Goal: Complete application form: Complete application form

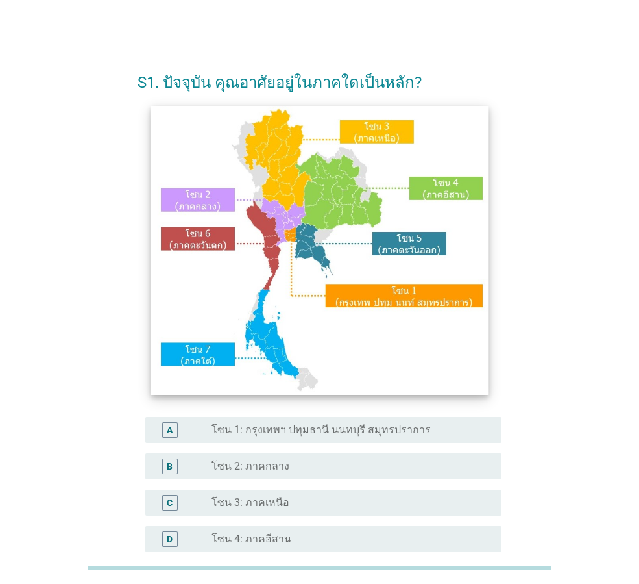
scroll to position [195, 0]
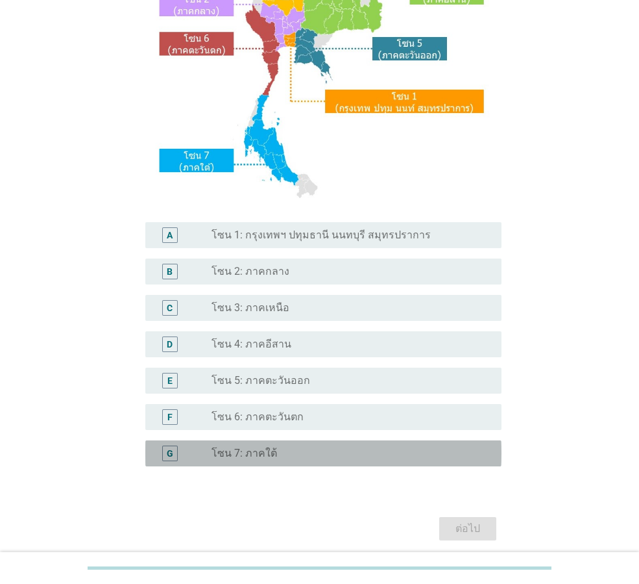
click at [210, 452] on div "G" at bounding box center [184, 453] width 56 height 16
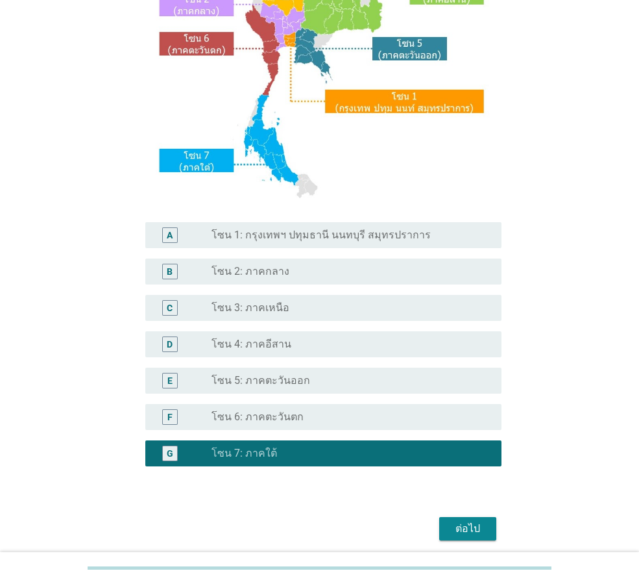
click at [458, 526] on div "ต่อไป" at bounding box center [468, 529] width 36 height 16
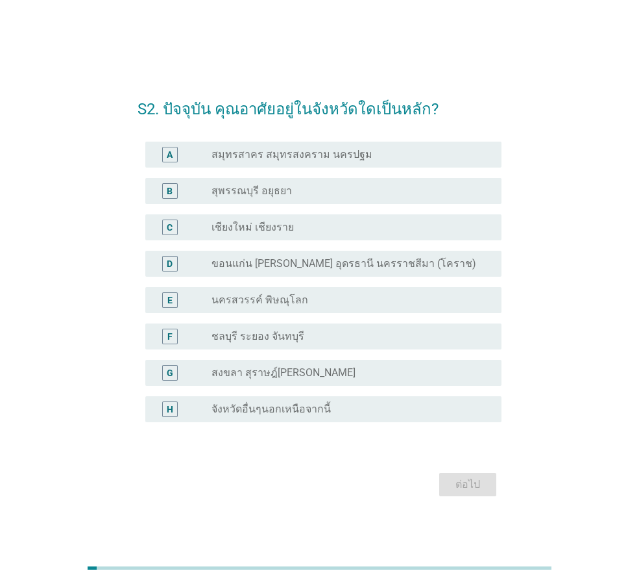
click at [283, 373] on label "สงขลา สุราษฎ์[PERSON_NAME]" at bounding box center [284, 372] width 144 height 13
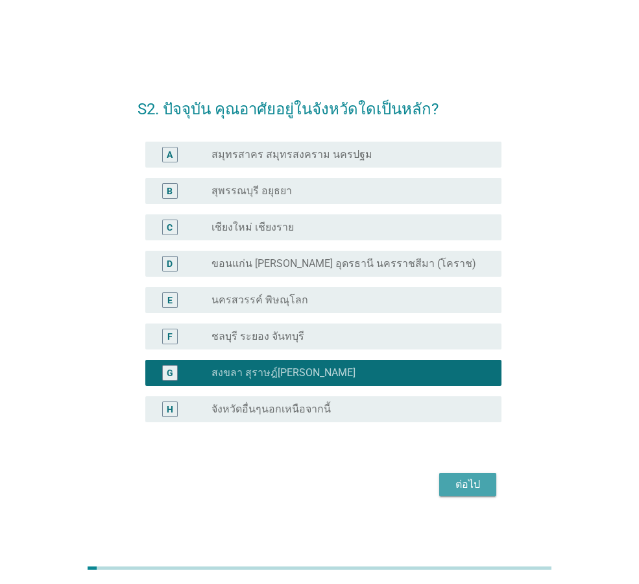
click at [458, 483] on div "ต่อไป" at bounding box center [468, 484] width 36 height 16
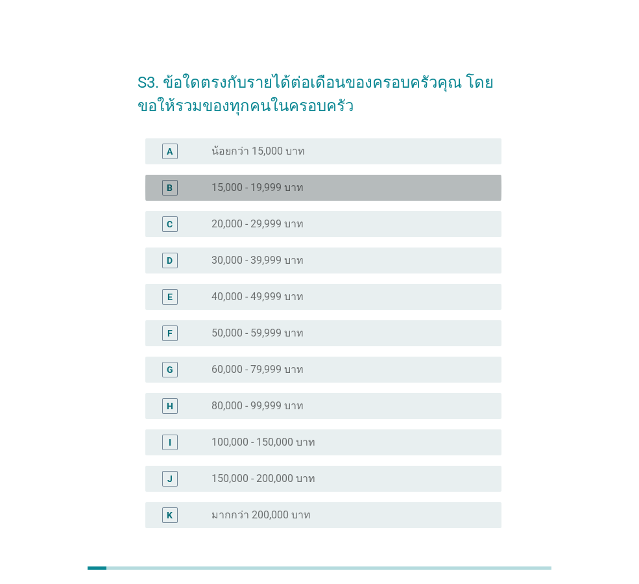
click at [280, 188] on label "15,000 - 19,999 บาท" at bounding box center [258, 187] width 92 height 13
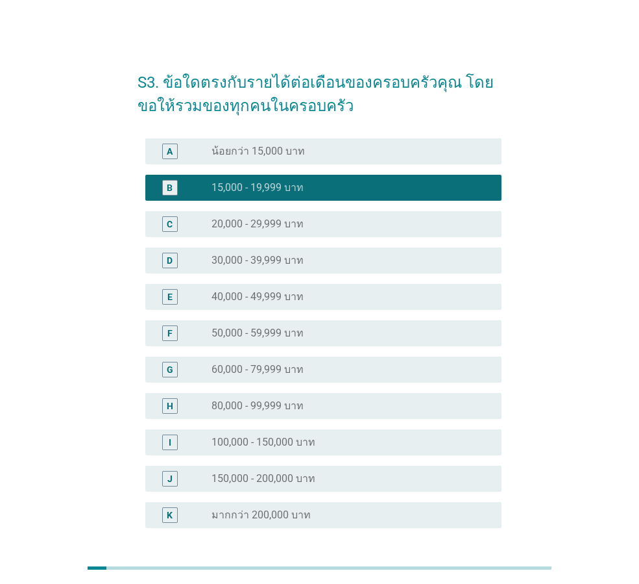
scroll to position [111, 0]
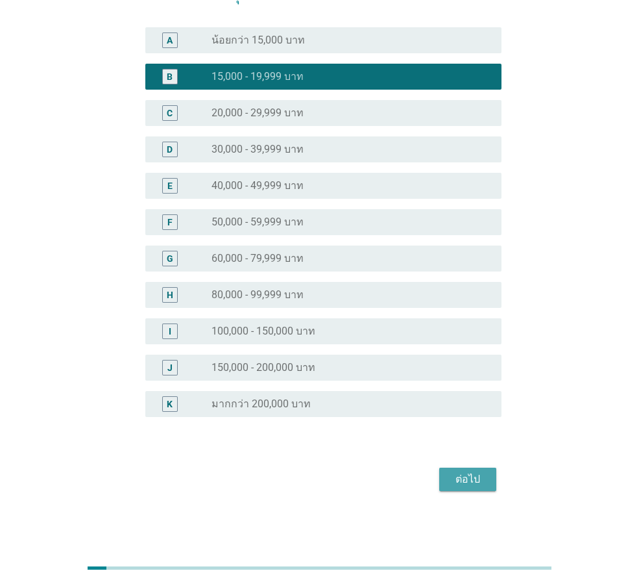
click at [480, 476] on div "ต่อไป" at bounding box center [468, 479] width 36 height 16
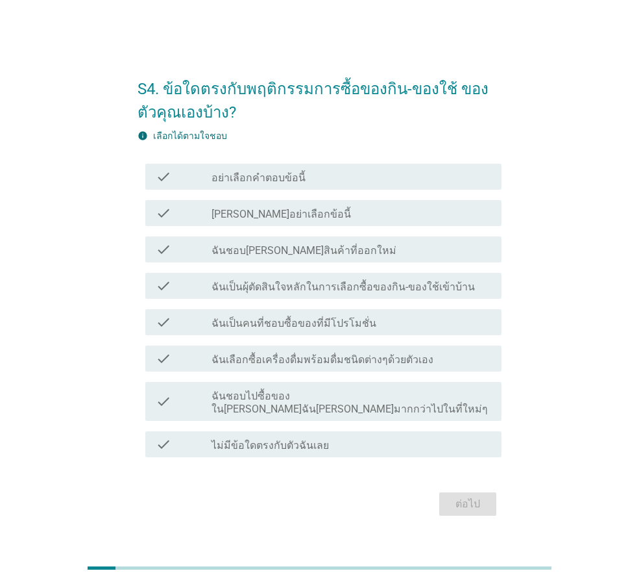
click at [308, 293] on label "ฉันเป็นผุ้ตัดสินใจหลักในการเลือกซื้อของกิน-ของใช้เข้าบ้าน" at bounding box center [344, 286] width 264 height 13
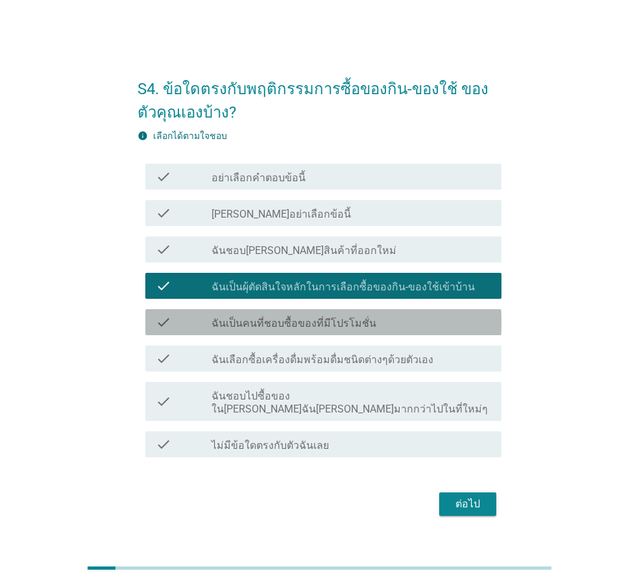
click at [315, 330] on label "ฉันเป็นคนที่ชอบซื้อของที่มีโปรโมชั่น" at bounding box center [294, 323] width 165 height 13
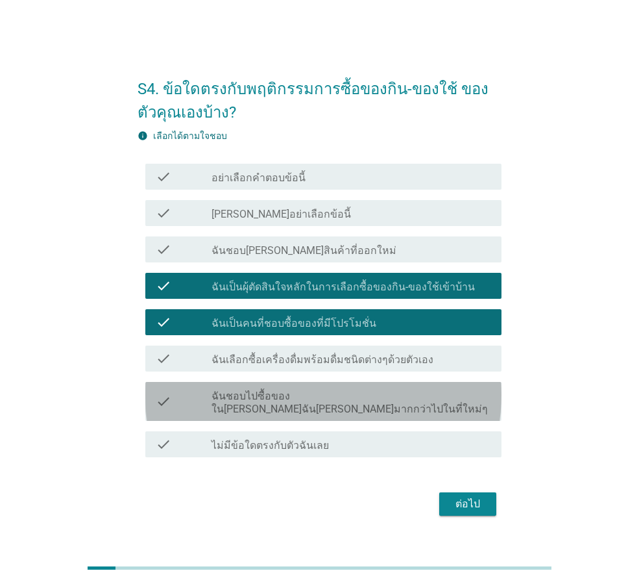
click at [380, 411] on div "check check_box_outline_blank ฉันชอบไปซื้อของใน[PERSON_NAME]ฉัน[PERSON_NAME]มาก…" at bounding box center [323, 401] width 356 height 39
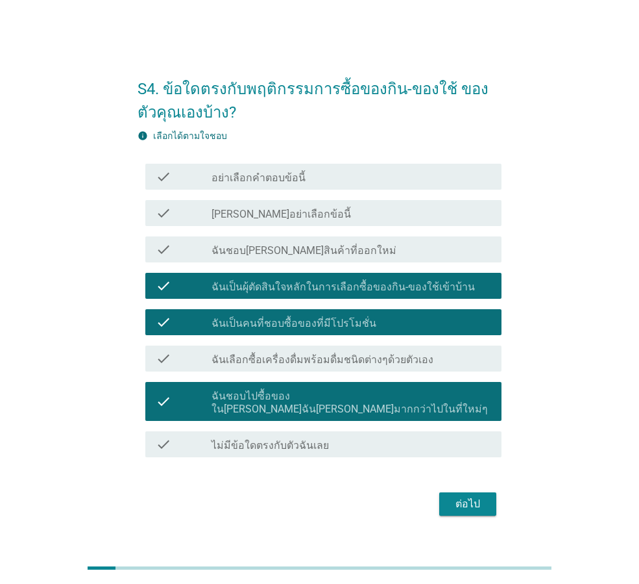
click at [475, 503] on div "ต่อไป" at bounding box center [468, 504] width 36 height 16
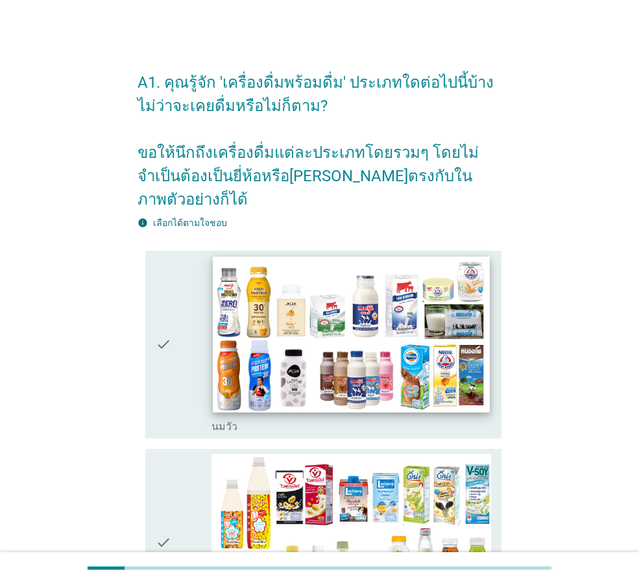
click at [290, 333] on img at bounding box center [351, 334] width 277 height 156
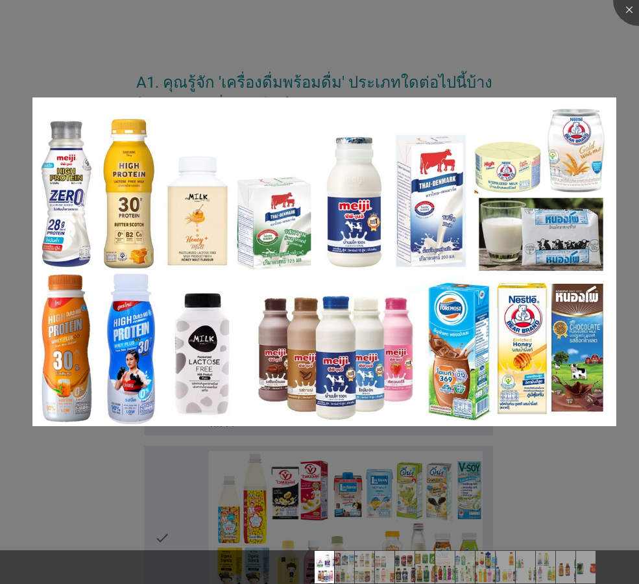
click at [536, 25] on div at bounding box center [319, 292] width 639 height 584
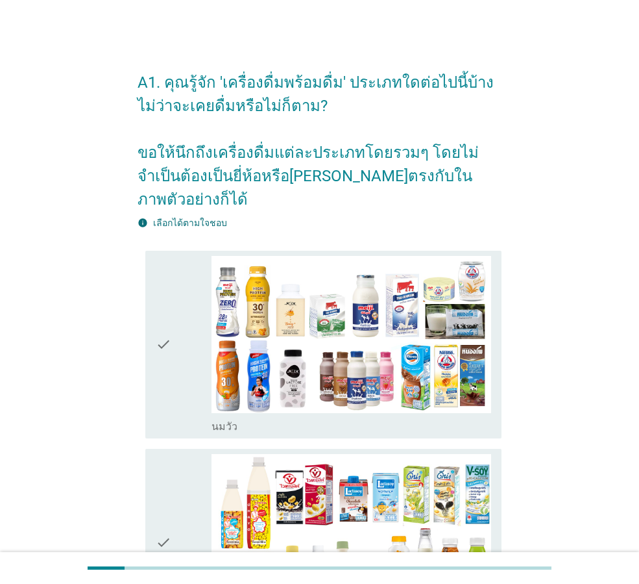
click at [179, 339] on div "check" at bounding box center [184, 344] width 56 height 177
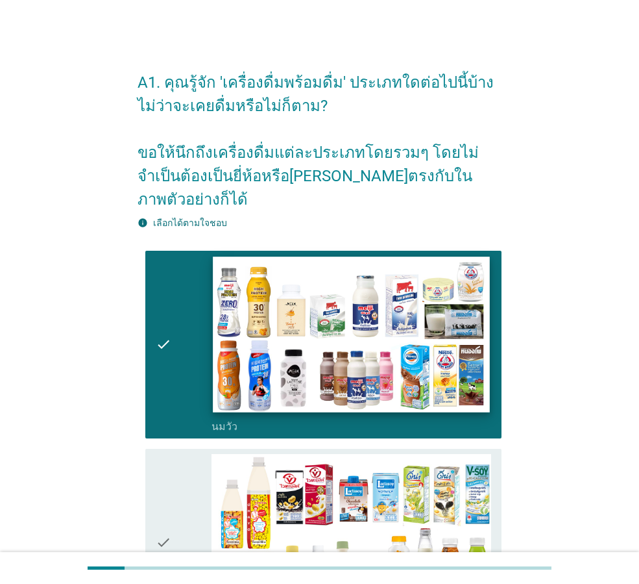
scroll to position [195, 0]
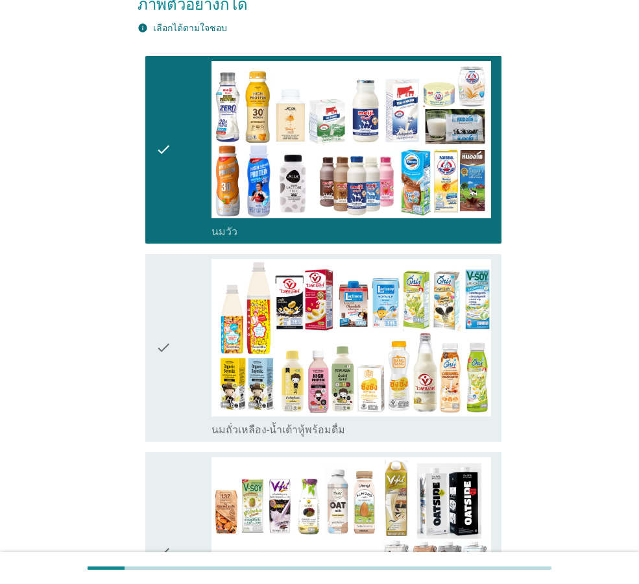
click at [161, 319] on icon "check" at bounding box center [164, 347] width 16 height 177
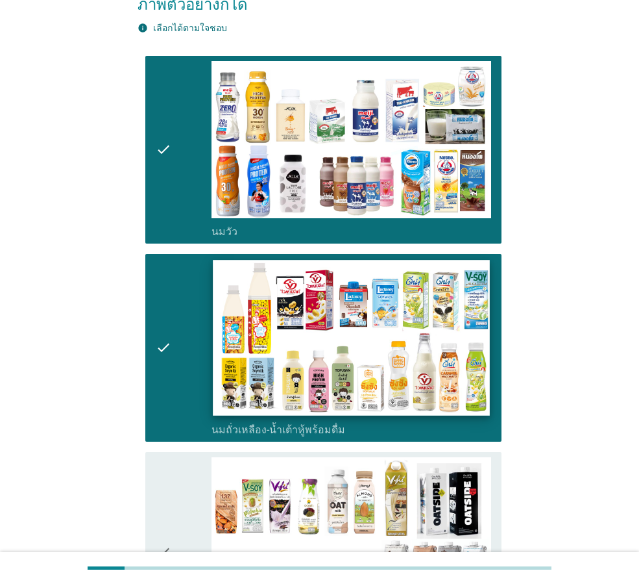
scroll to position [389, 0]
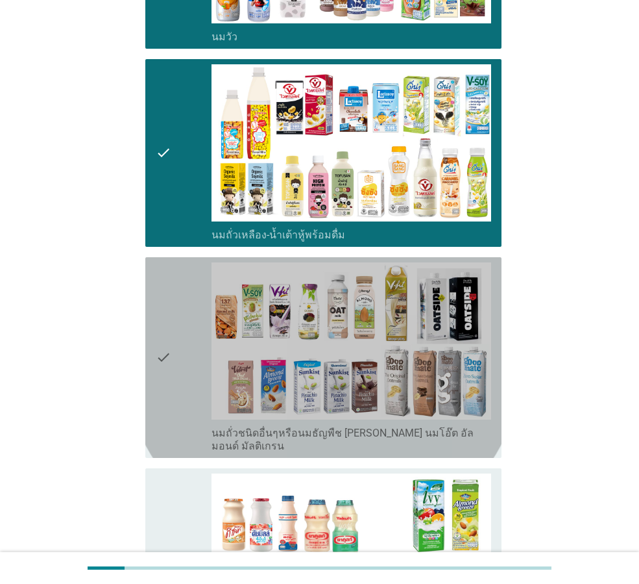
click at [173, 325] on div "check" at bounding box center [184, 357] width 56 height 190
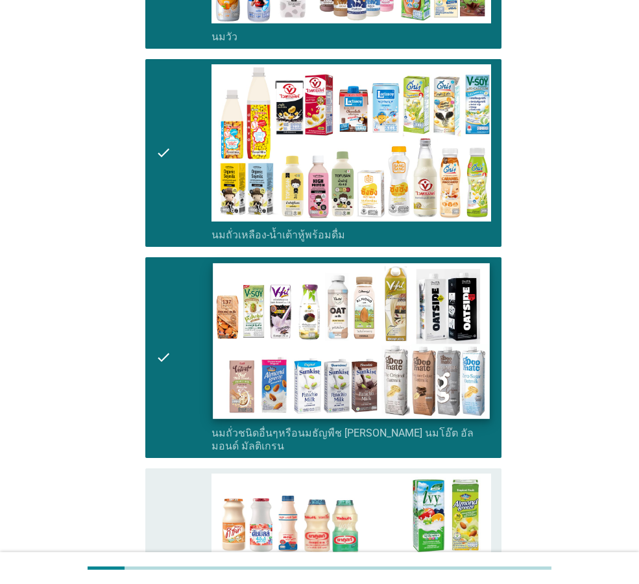
scroll to position [584, 0]
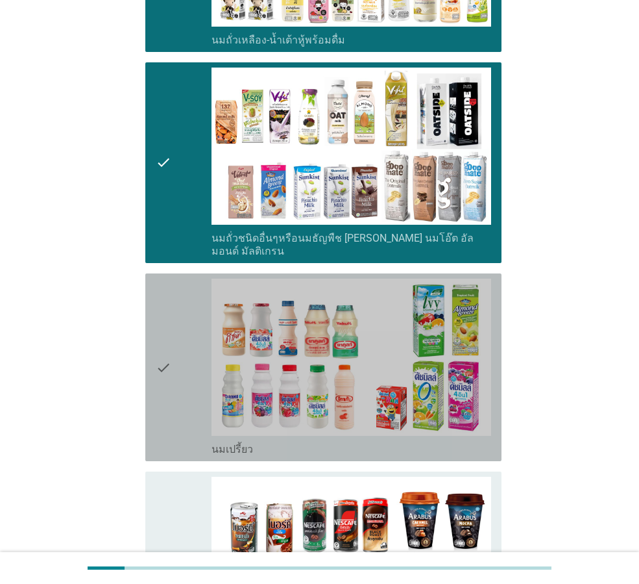
click at [194, 349] on div "check" at bounding box center [184, 366] width 56 height 177
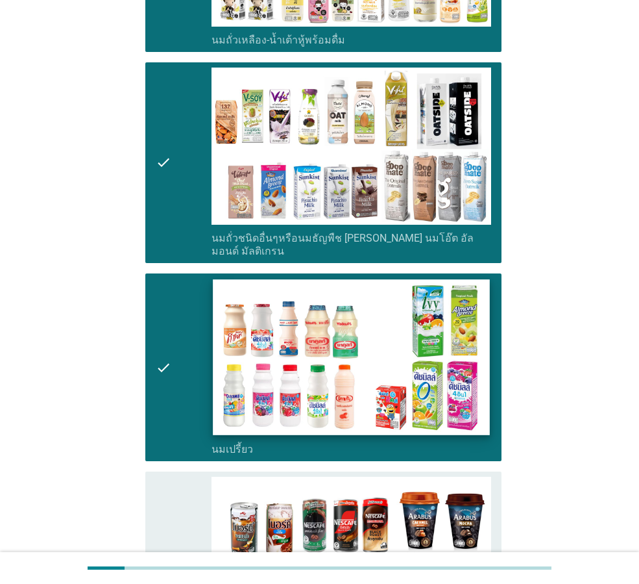
scroll to position [779, 0]
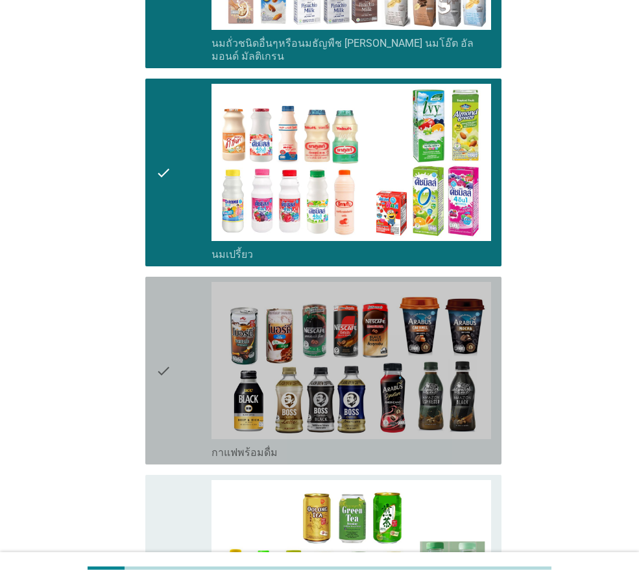
click at [190, 365] on div "check" at bounding box center [184, 370] width 56 height 177
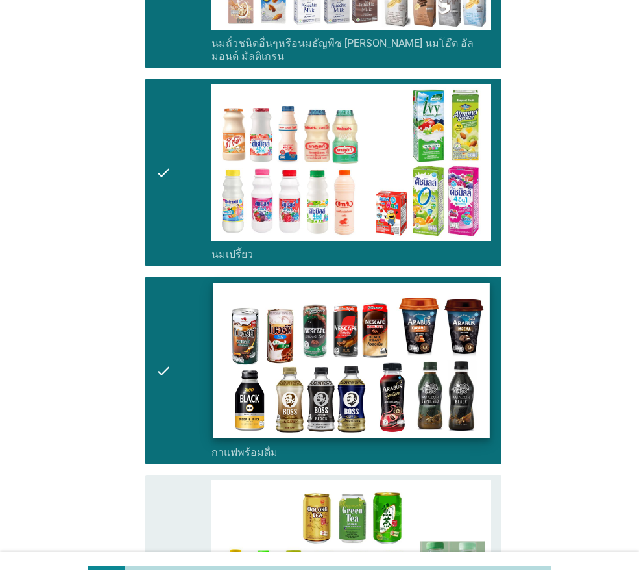
scroll to position [974, 0]
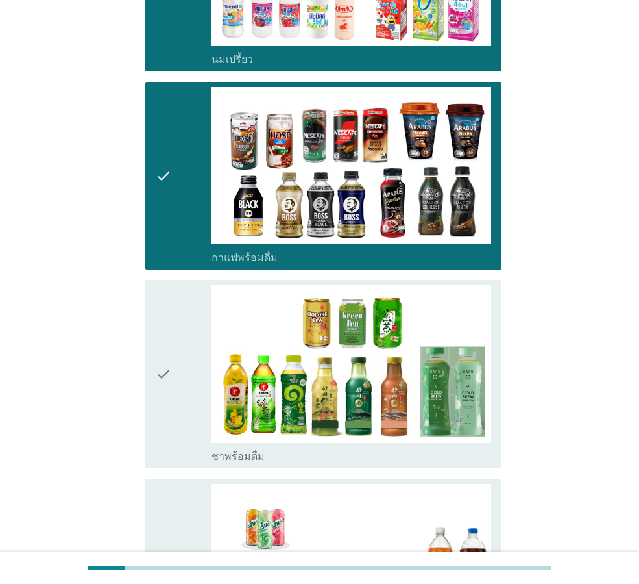
click at [188, 389] on div "check" at bounding box center [184, 373] width 56 height 177
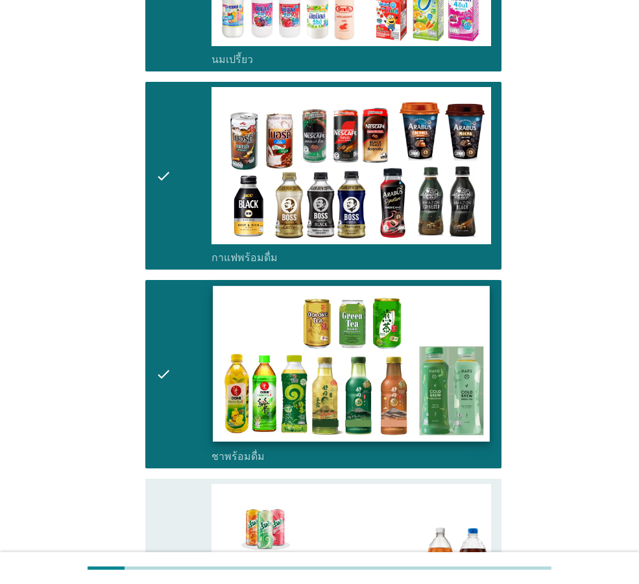
scroll to position [1168, 0]
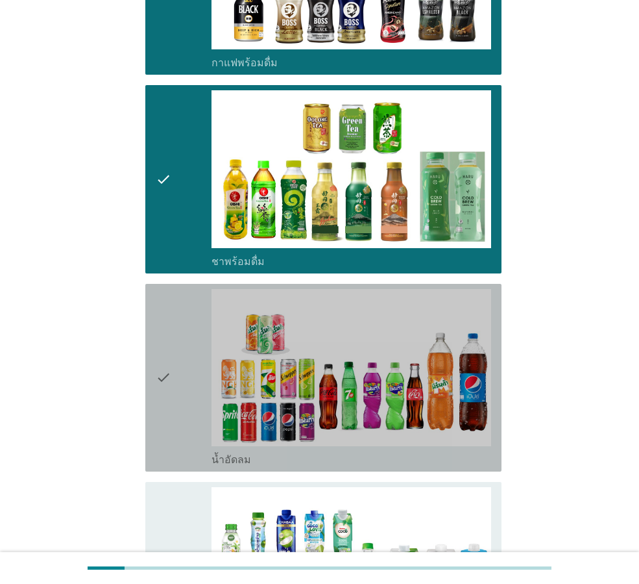
click at [173, 385] on div "check" at bounding box center [184, 377] width 56 height 177
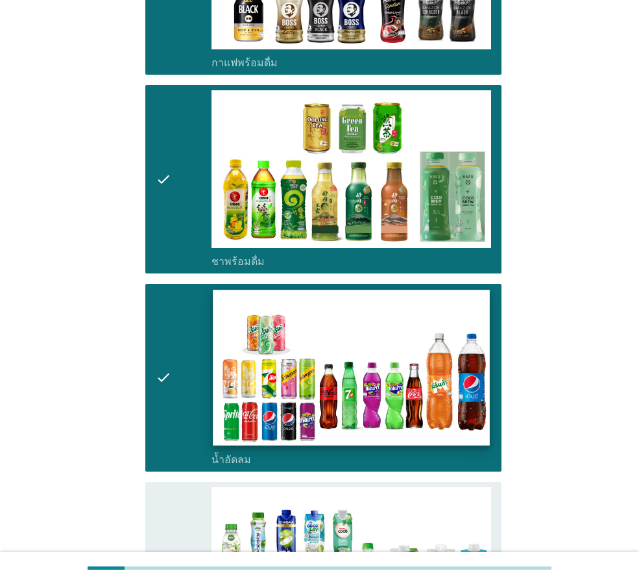
scroll to position [1363, 0]
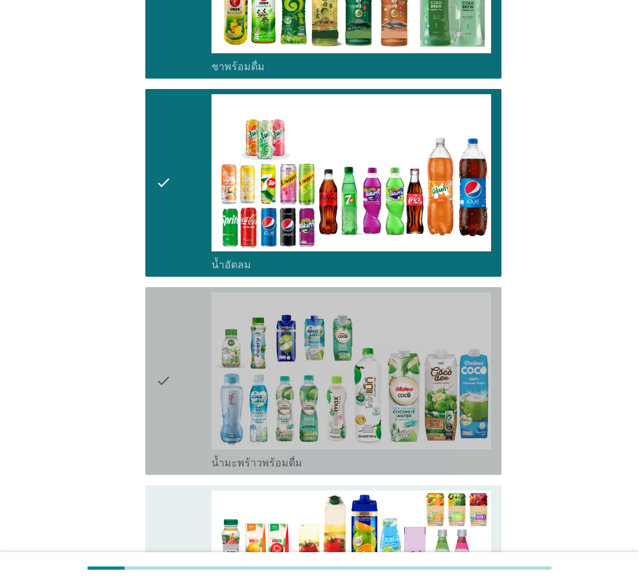
click at [190, 377] on div "check" at bounding box center [184, 380] width 56 height 177
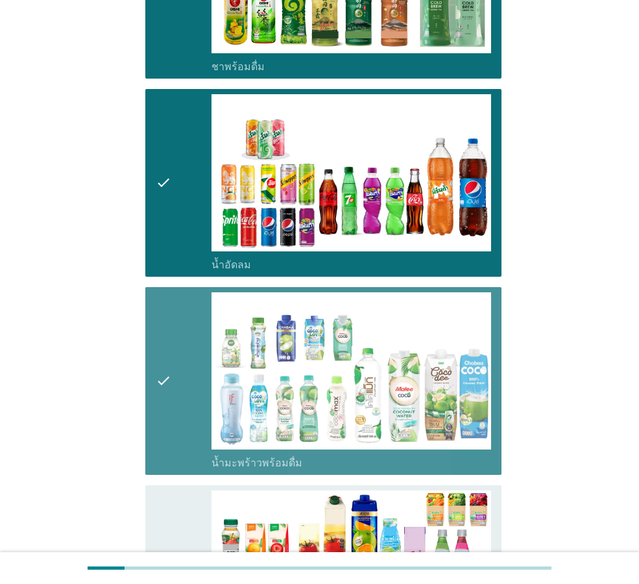
click at [185, 375] on div "check" at bounding box center [184, 380] width 56 height 177
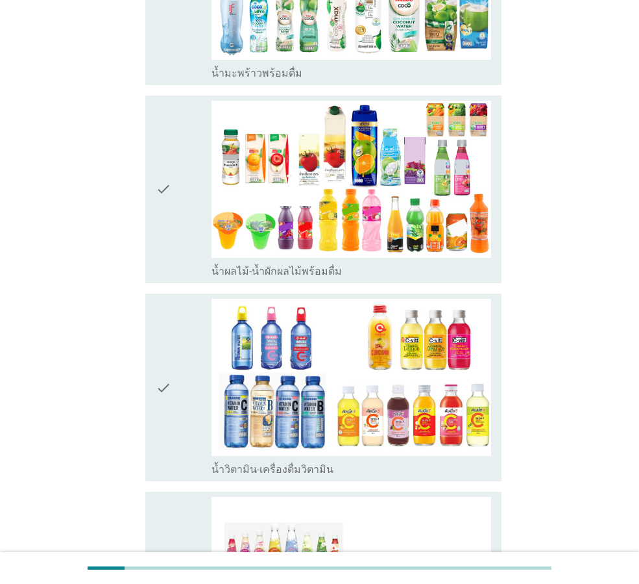
scroll to position [1947, 0]
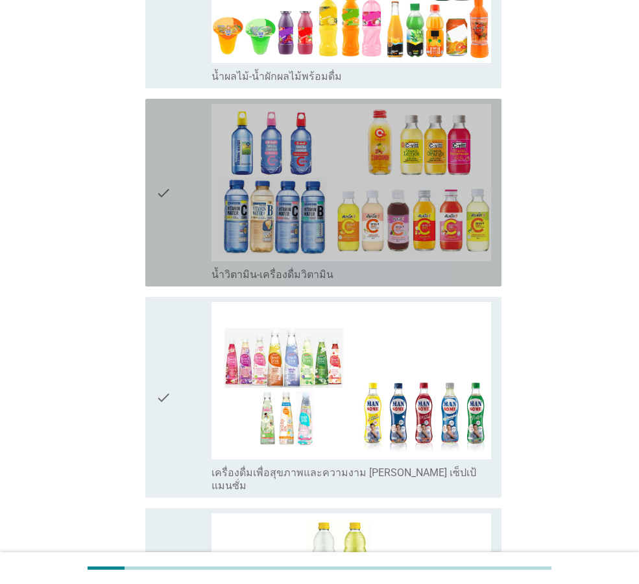
click at [192, 180] on div "check" at bounding box center [184, 192] width 56 height 177
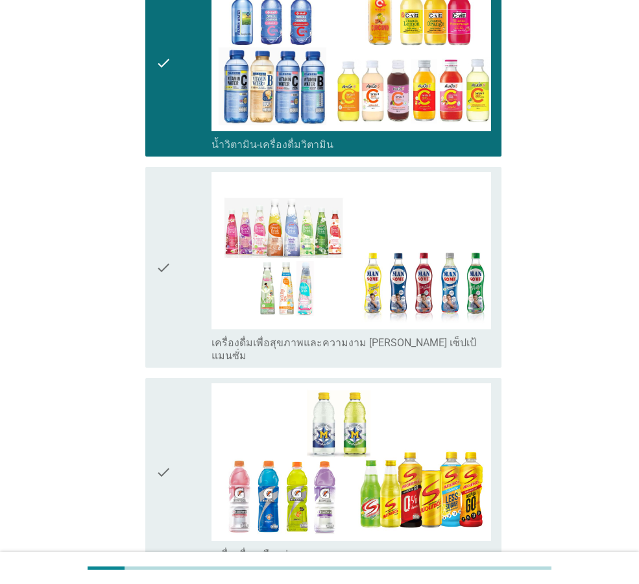
scroll to position [2207, 0]
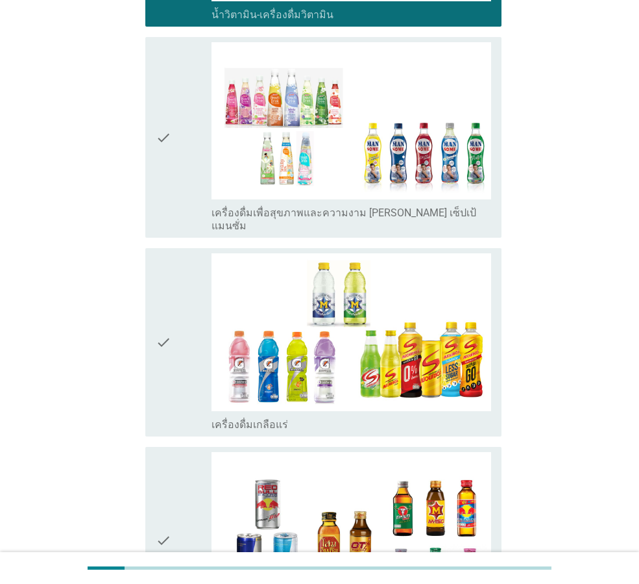
click at [166, 280] on icon "check" at bounding box center [164, 341] width 16 height 177
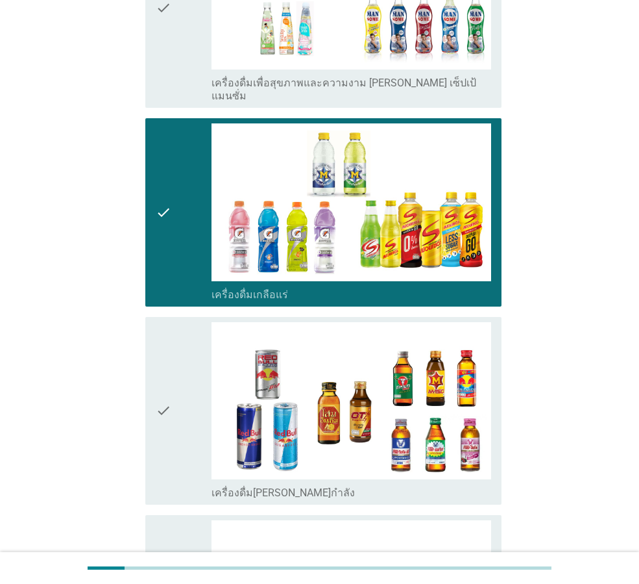
click at [188, 369] on div "check" at bounding box center [184, 410] width 56 height 177
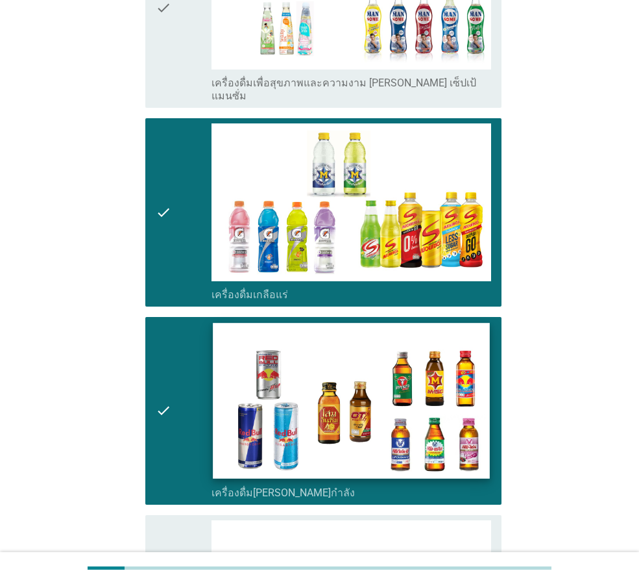
scroll to position [2594, 0]
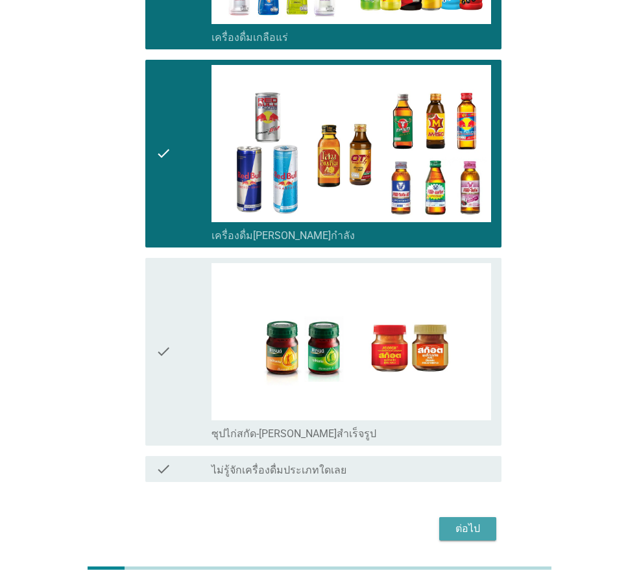
click at [480, 521] on div "ต่อไป" at bounding box center [468, 529] width 36 height 16
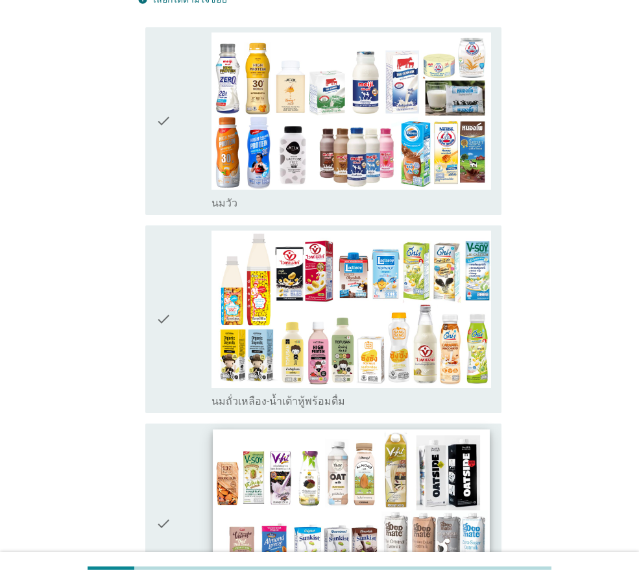
scroll to position [0, 0]
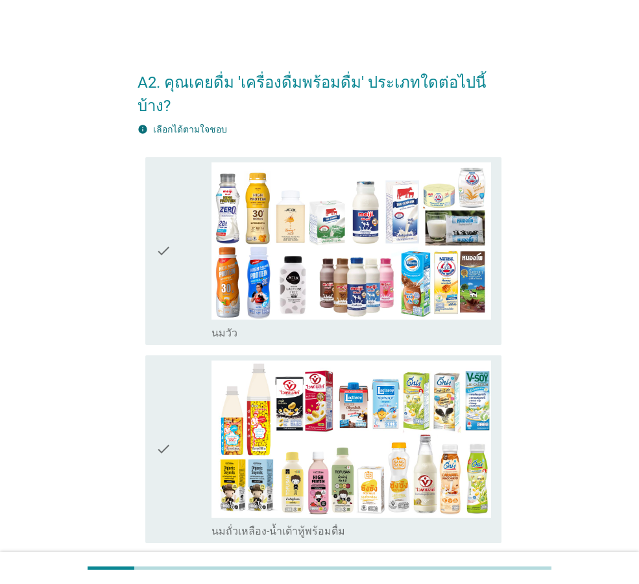
click at [178, 255] on div "check" at bounding box center [184, 250] width 56 height 177
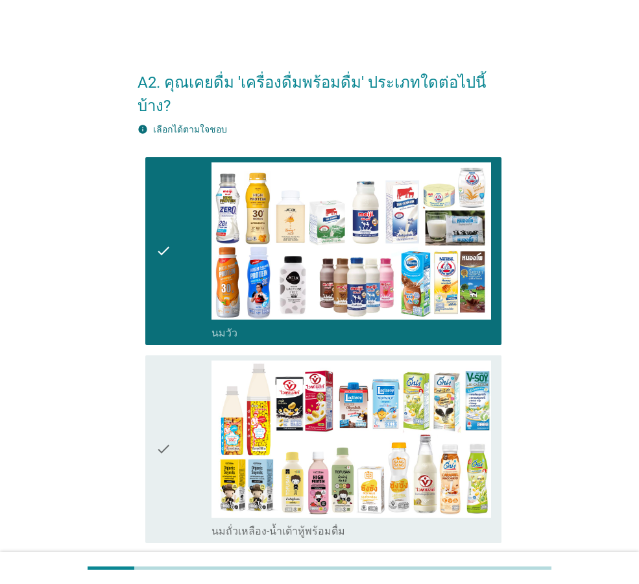
click at [193, 388] on div "check" at bounding box center [184, 448] width 56 height 177
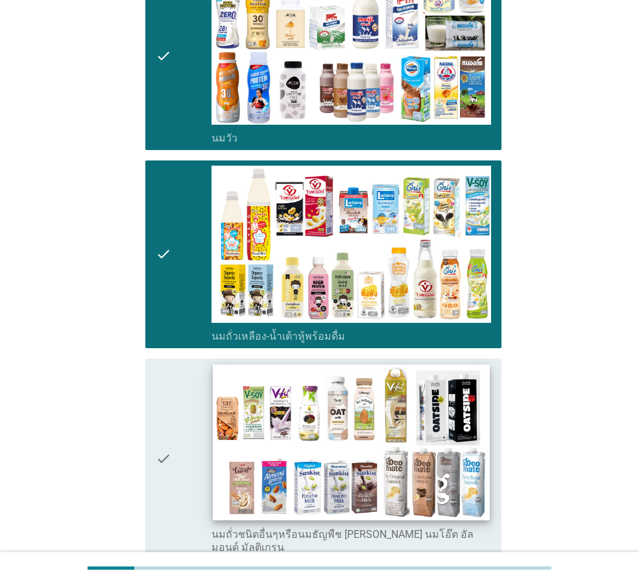
scroll to position [389, 0]
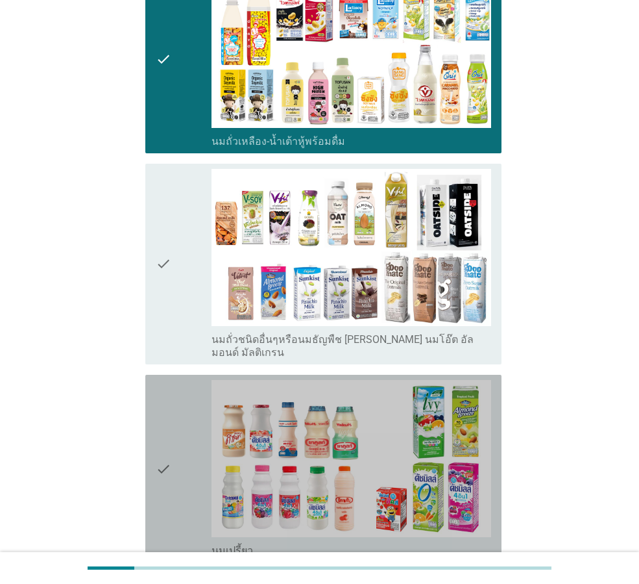
click at [175, 409] on div "check" at bounding box center [184, 468] width 56 height 177
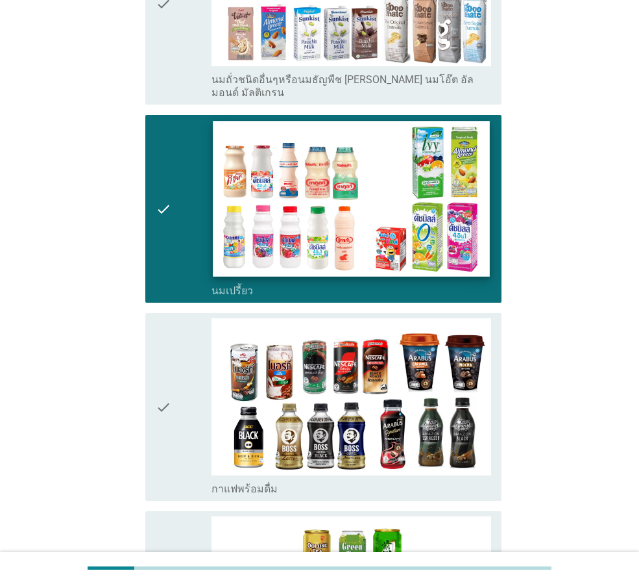
scroll to position [844, 0]
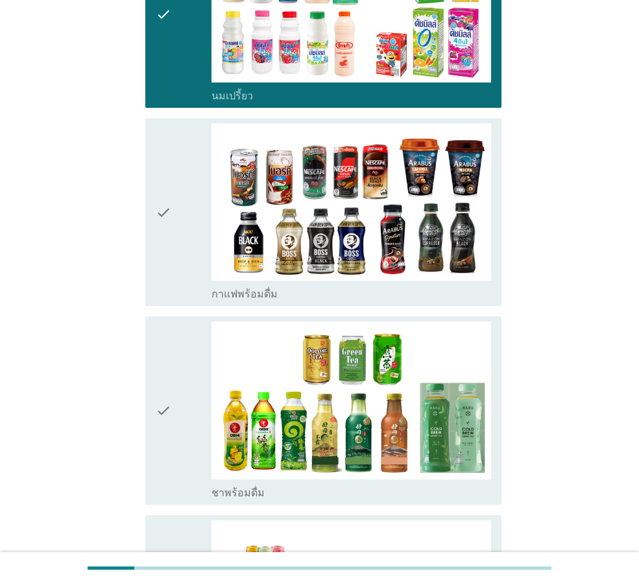
click at [188, 197] on div "check" at bounding box center [184, 211] width 56 height 177
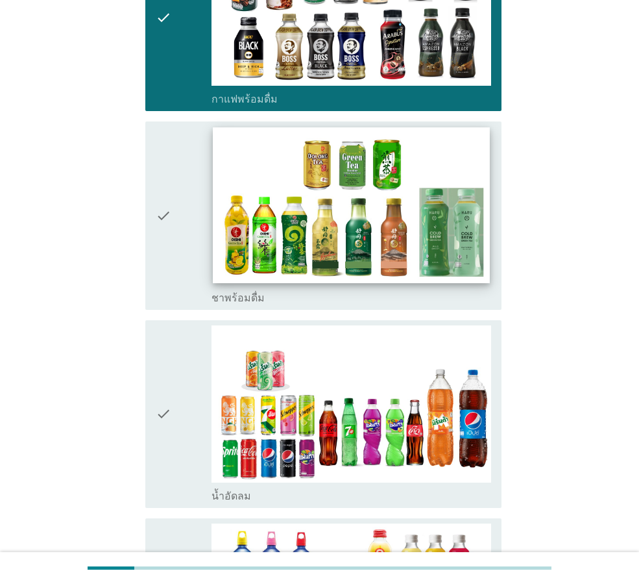
scroll to position [1168, 0]
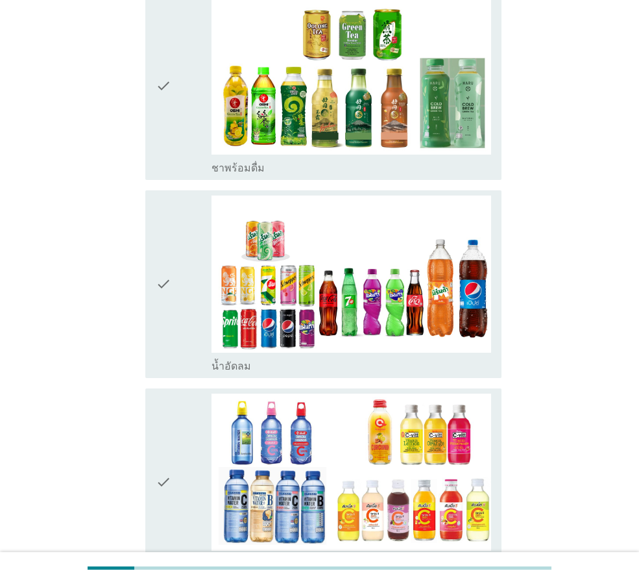
click at [193, 62] on div "check" at bounding box center [184, 85] width 56 height 177
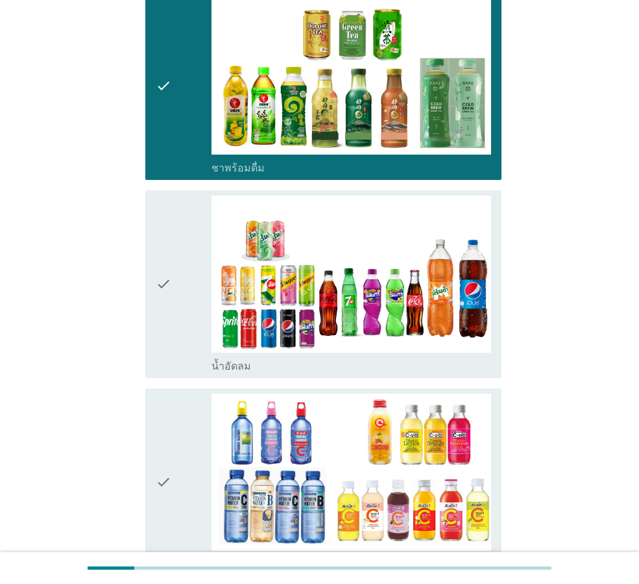
click at [190, 264] on div "check" at bounding box center [184, 283] width 56 height 177
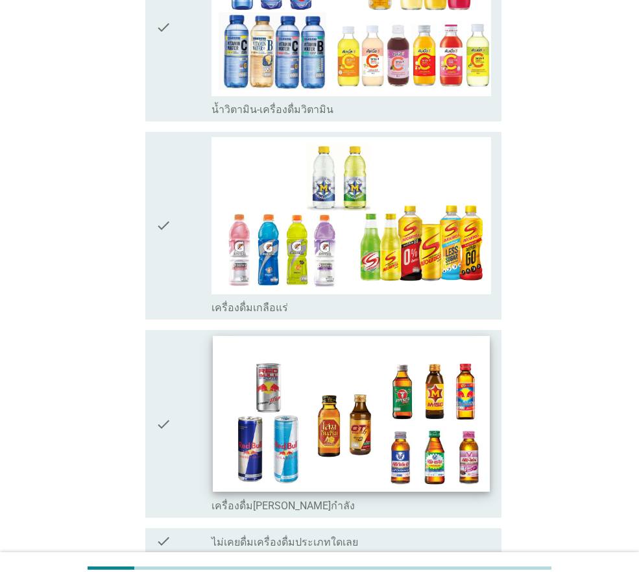
scroll to position [1708, 0]
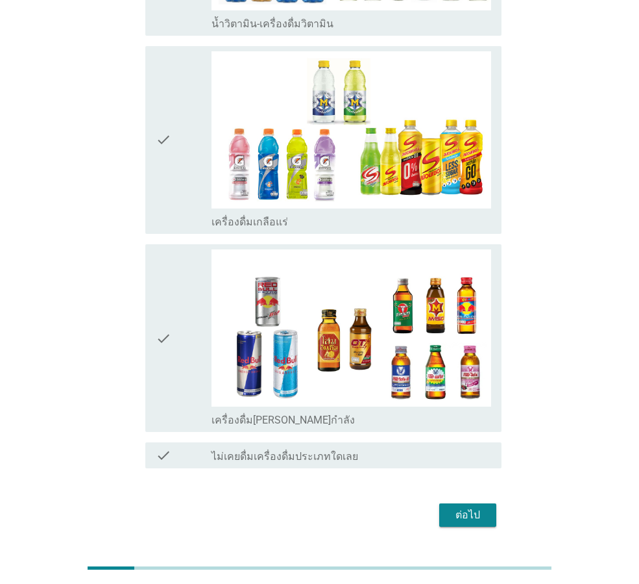
click at [181, 328] on div "check" at bounding box center [184, 337] width 56 height 177
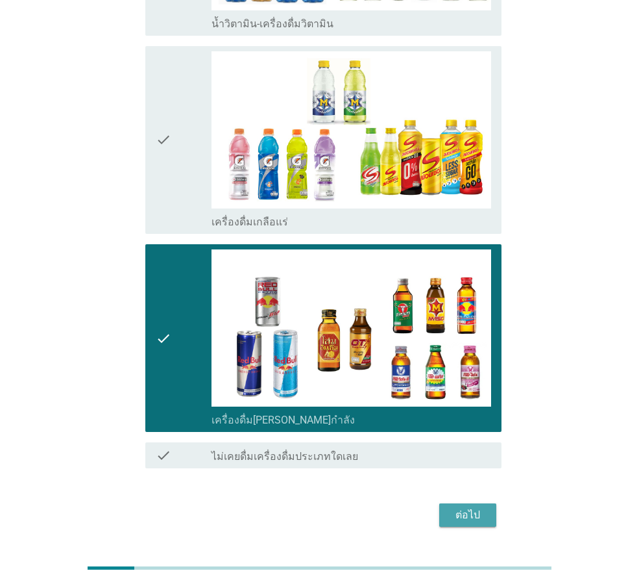
click at [476, 507] on div "ต่อไป" at bounding box center [468, 515] width 36 height 16
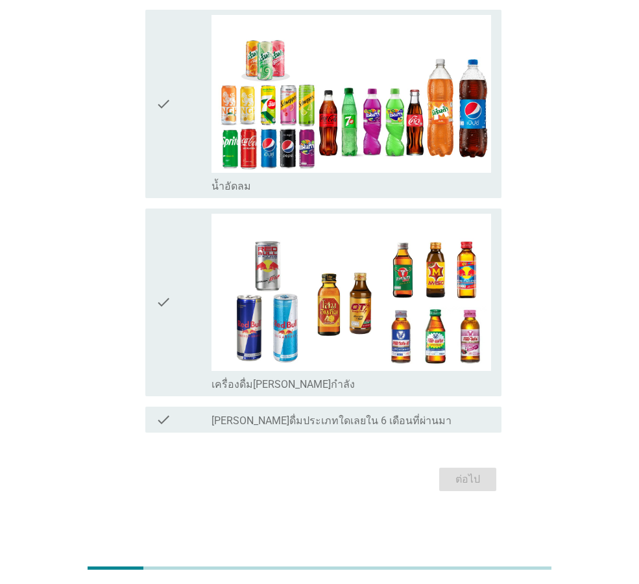
scroll to position [1007, 0]
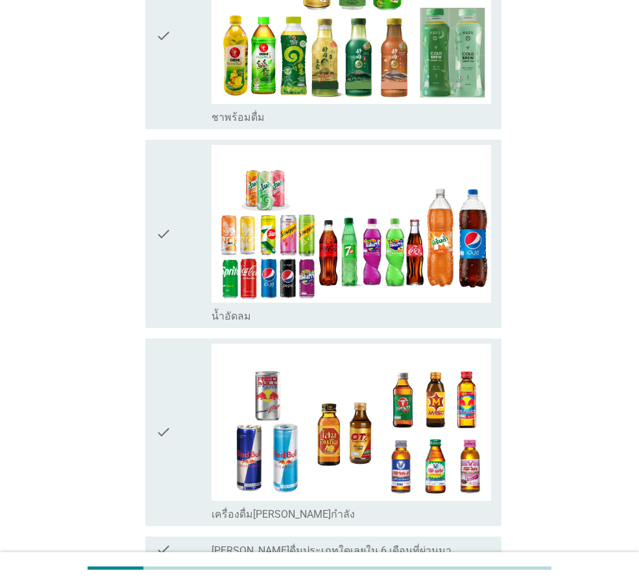
click at [189, 210] on div "check" at bounding box center [184, 233] width 56 height 177
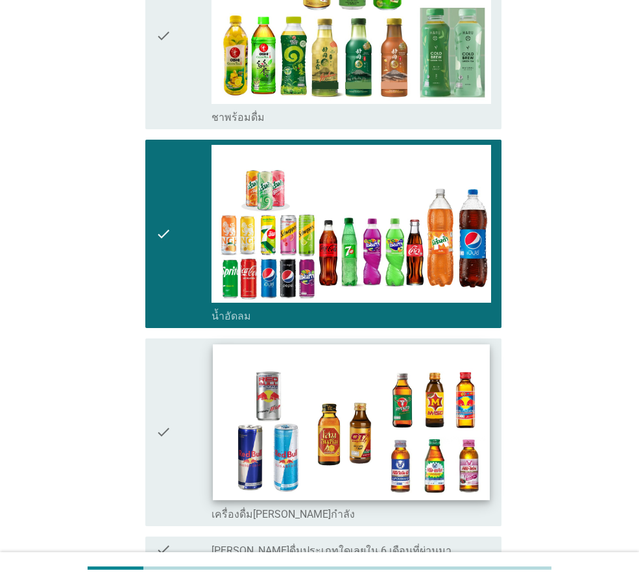
scroll to position [1137, 0]
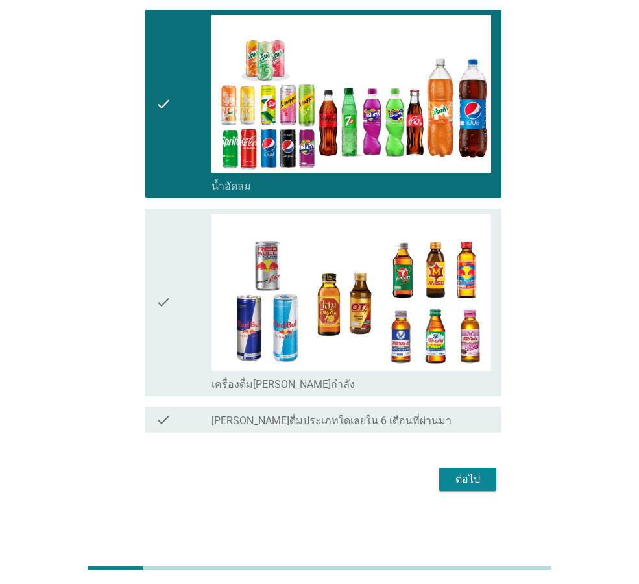
click at [481, 482] on div "ต่อไป" at bounding box center [468, 479] width 36 height 16
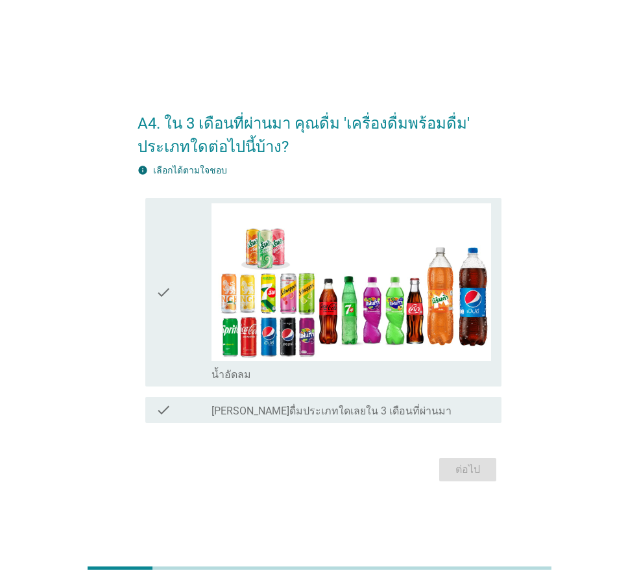
click at [174, 291] on div "check" at bounding box center [184, 291] width 56 height 177
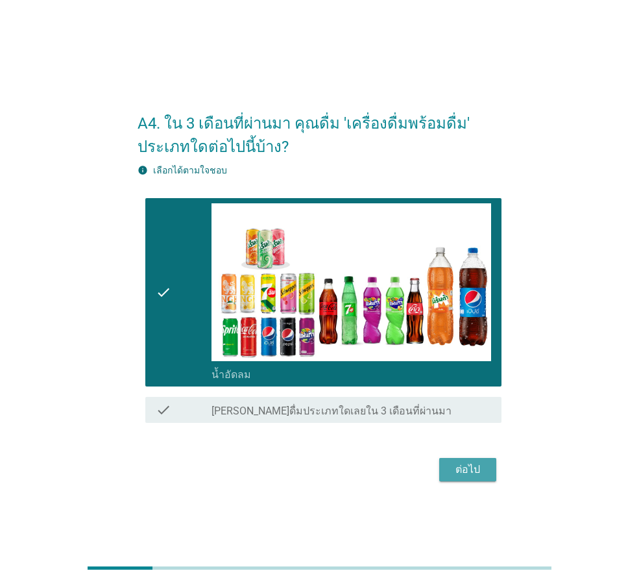
click at [470, 463] on div "ต่อไป" at bounding box center [468, 470] width 36 height 16
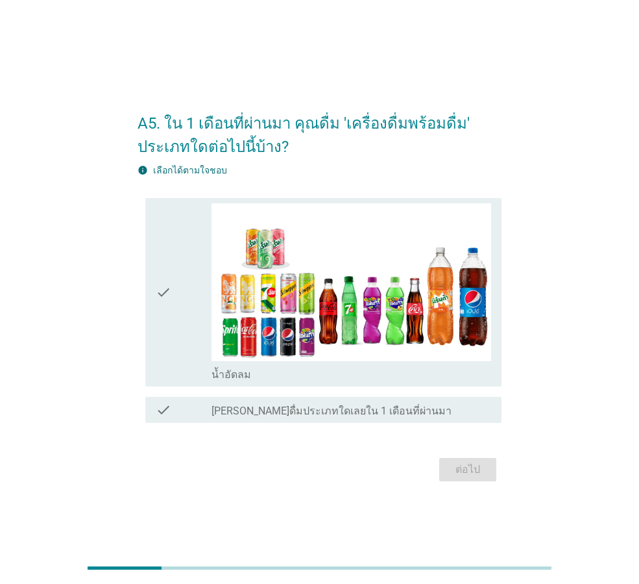
click at [182, 275] on div "check" at bounding box center [184, 291] width 56 height 177
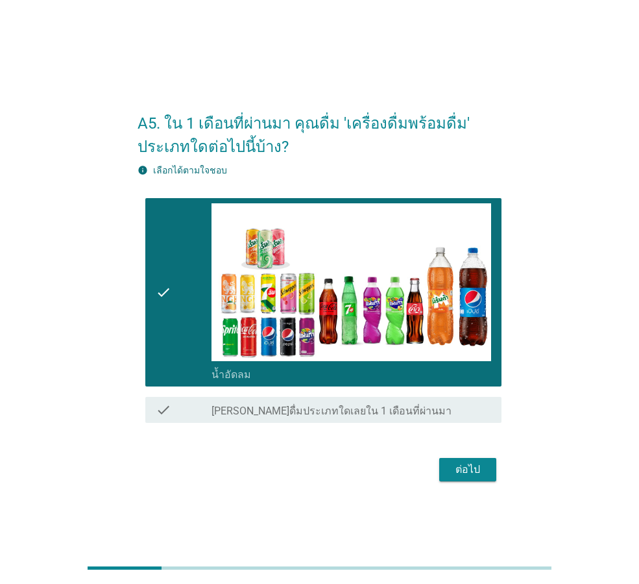
click at [475, 467] on div "ต่อไป" at bounding box center [468, 470] width 36 height 16
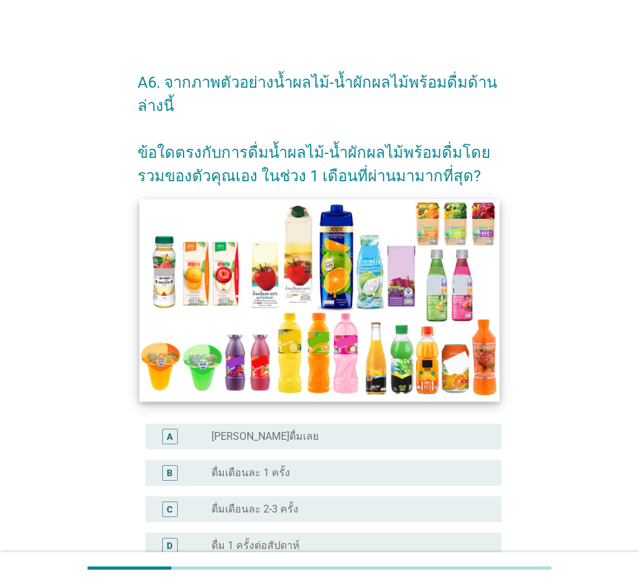
scroll to position [323, 0]
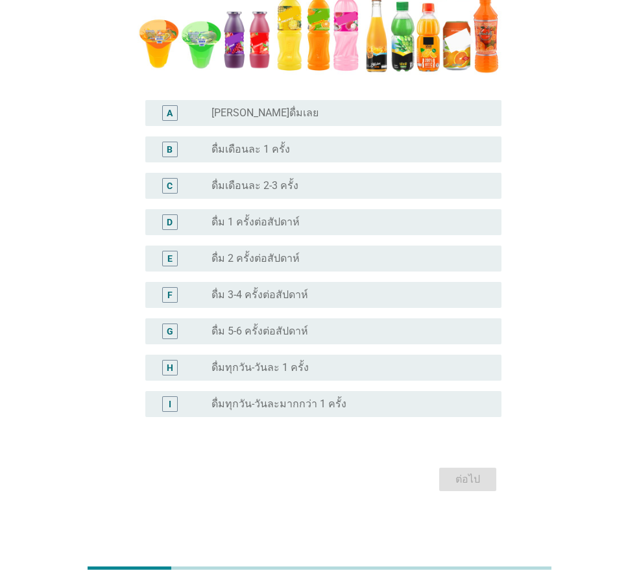
click at [251, 115] on label "[PERSON_NAME]ดื่มเลย" at bounding box center [265, 112] width 107 height 13
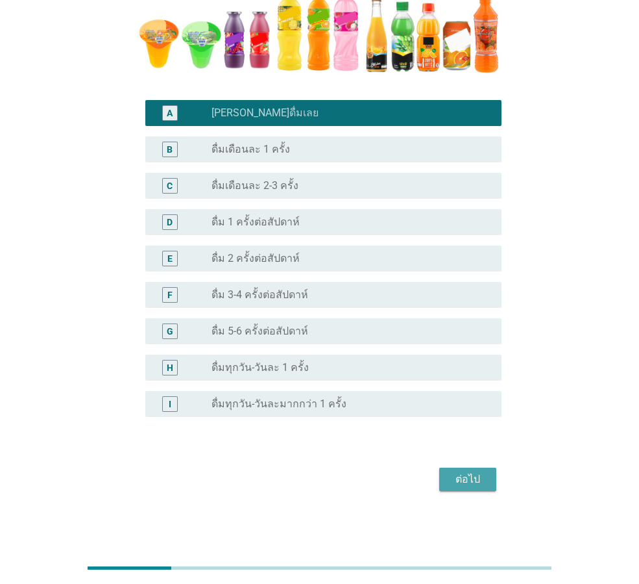
click at [482, 482] on div "ต่อไป" at bounding box center [468, 479] width 36 height 16
